Goal: Entertainment & Leisure: Consume media (video, audio)

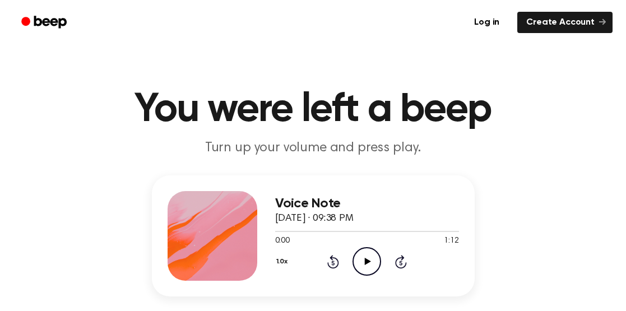
click at [376, 254] on icon "Play Audio" at bounding box center [367, 261] width 29 height 29
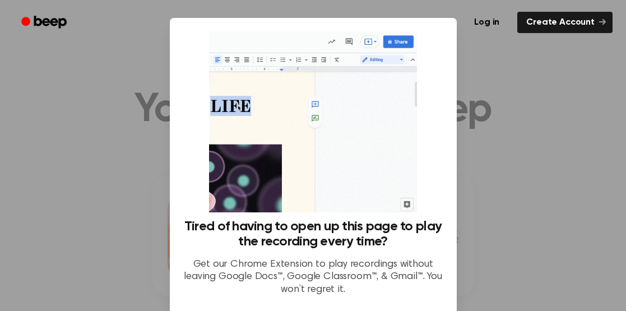
click at [467, 90] on div at bounding box center [313, 155] width 626 height 311
click at [524, 119] on div at bounding box center [313, 155] width 626 height 311
click at [559, 54] on div at bounding box center [313, 155] width 626 height 311
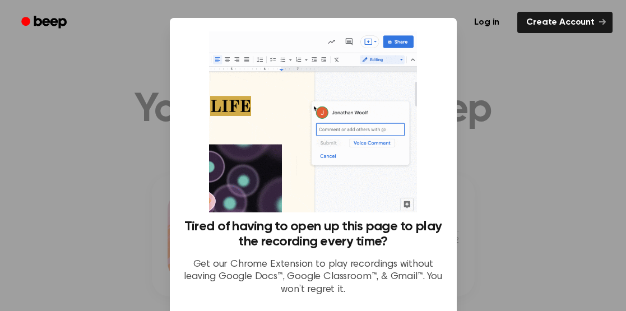
click at [559, 54] on div at bounding box center [313, 155] width 626 height 311
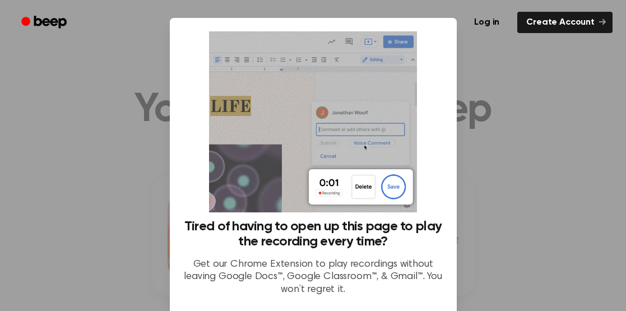
click at [559, 54] on div at bounding box center [313, 155] width 626 height 311
click at [529, 210] on div at bounding box center [313, 155] width 626 height 311
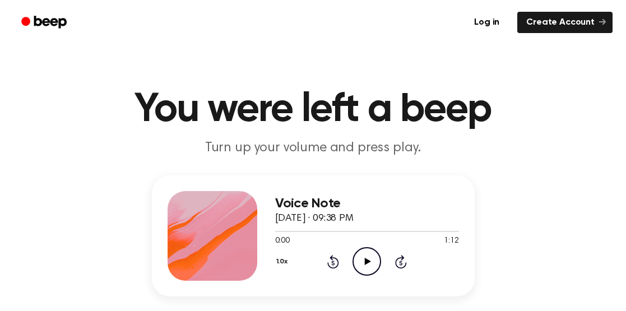
click at [365, 262] on icon at bounding box center [368, 261] width 6 height 7
click at [376, 262] on icon "Play Audio" at bounding box center [367, 261] width 29 height 29
click at [363, 262] on icon "Play Audio" at bounding box center [367, 261] width 29 height 29
click at [369, 255] on icon "Play Audio" at bounding box center [367, 261] width 29 height 29
click at [323, 235] on div at bounding box center [367, 230] width 184 height 9
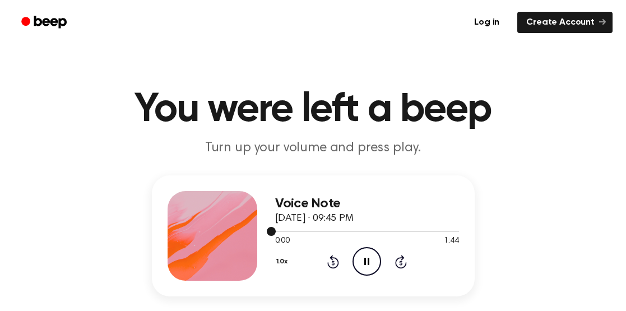
click at [401, 263] on icon at bounding box center [401, 263] width 3 height 4
click at [402, 267] on icon "Skip 5 seconds" at bounding box center [401, 261] width 12 height 15
click at [401, 268] on icon at bounding box center [401, 261] width 12 height 13
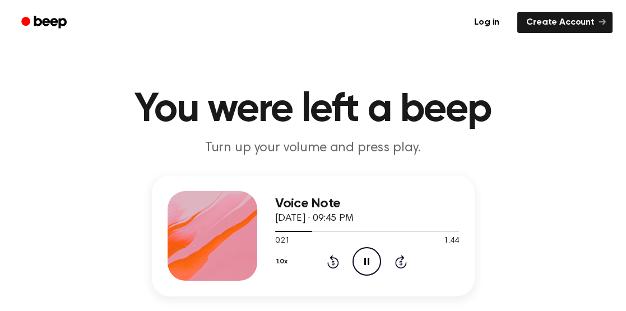
click at [401, 264] on icon "Skip 5 seconds" at bounding box center [401, 261] width 12 height 15
click at [401, 263] on icon at bounding box center [401, 263] width 3 height 4
click at [362, 262] on icon "Play Audio" at bounding box center [367, 261] width 29 height 29
